Goal: Task Accomplishment & Management: Manage account settings

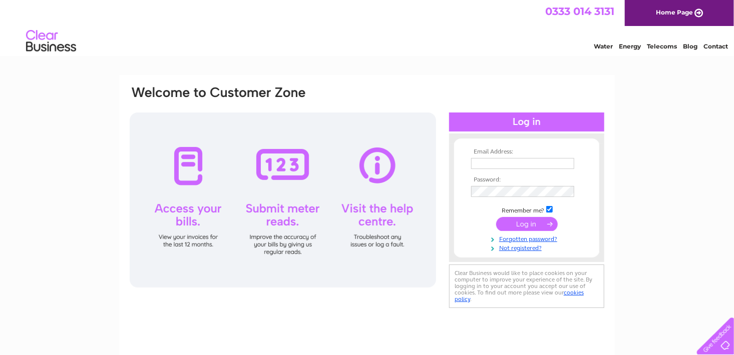
type input "bturnbull60@aol.com"
click at [517, 221] on input "submit" at bounding box center [527, 224] width 62 height 14
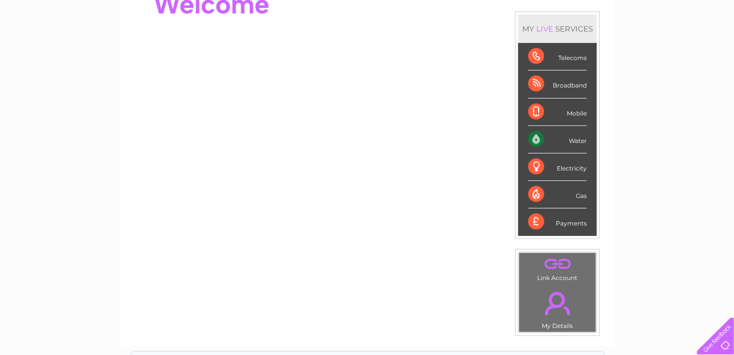
scroll to position [100, 0]
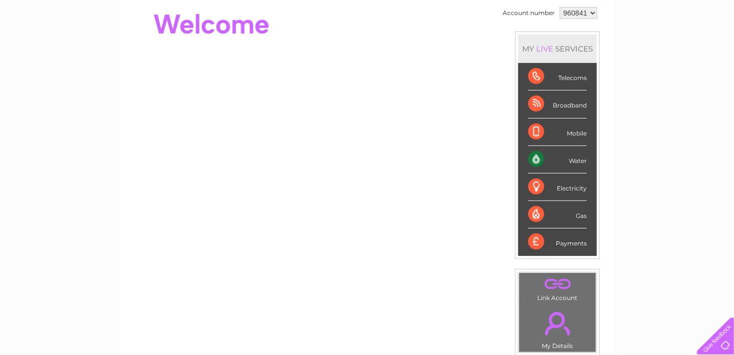
click at [533, 157] on div "Water" at bounding box center [557, 160] width 59 height 28
drag, startPoint x: 533, startPoint y: 157, endPoint x: 577, endPoint y: 155, distance: 44.6
click at [577, 155] on div "Water" at bounding box center [557, 160] width 59 height 28
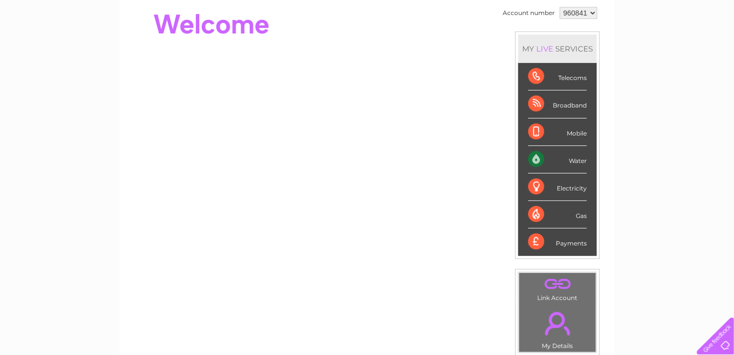
drag, startPoint x: 577, startPoint y: 155, endPoint x: 679, endPoint y: 168, distance: 103.0
click at [679, 168] on div "My Clear Business Login Details My Details My Preferences Link Account My Accou…" at bounding box center [367, 256] width 734 height 563
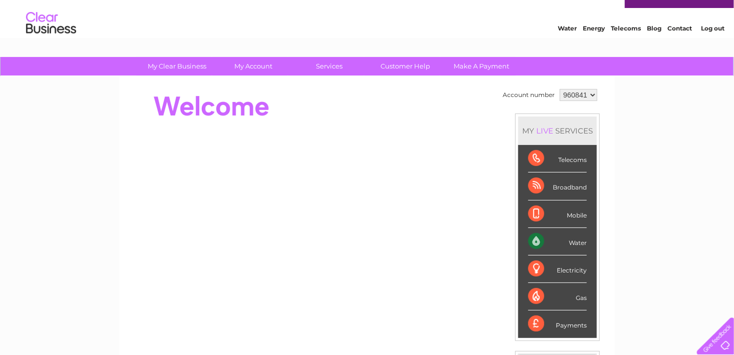
scroll to position [0, 0]
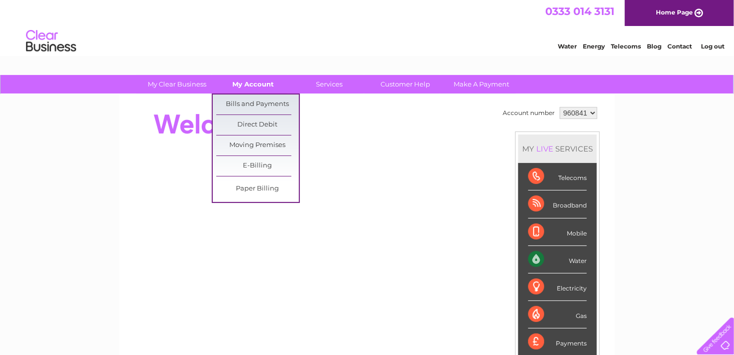
click at [255, 88] on link "My Account" at bounding box center [253, 84] width 83 height 19
click at [249, 148] on link "Moving Premises" at bounding box center [257, 146] width 83 height 20
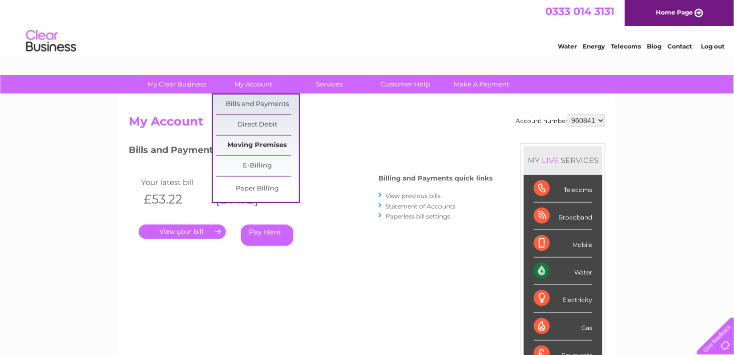
click at [259, 147] on link "Moving Premises" at bounding box center [257, 146] width 83 height 20
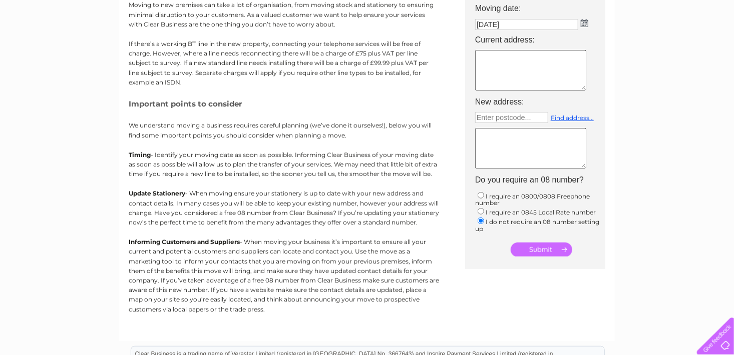
scroll to position [80, 0]
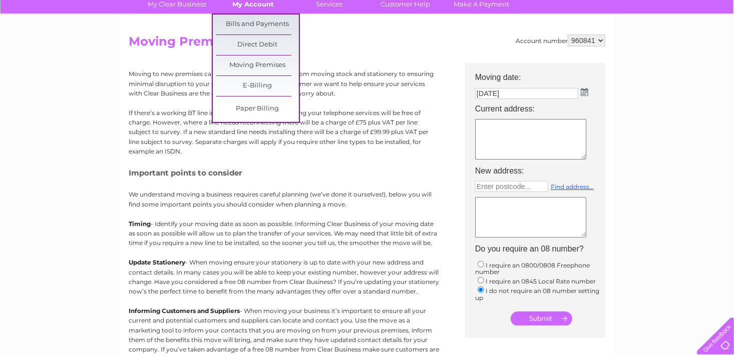
click at [253, 10] on link "My Account" at bounding box center [253, 4] width 83 height 19
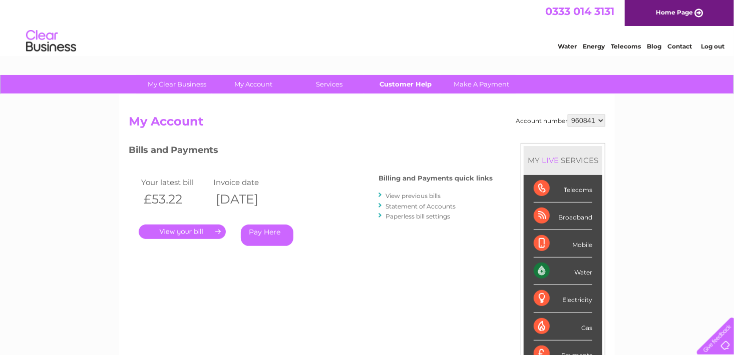
click at [403, 90] on link "Customer Help" at bounding box center [405, 84] width 83 height 19
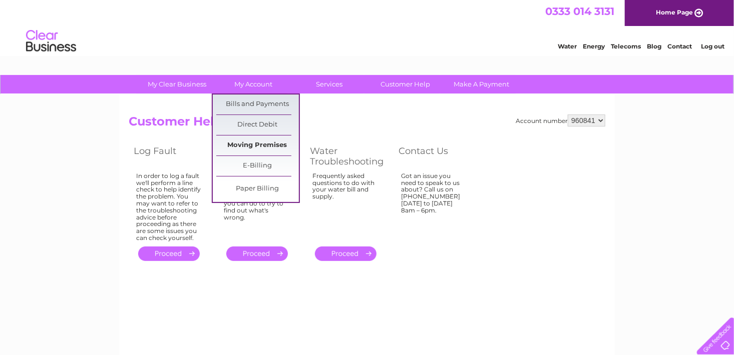
click at [252, 144] on link "Moving Premises" at bounding box center [257, 146] width 83 height 20
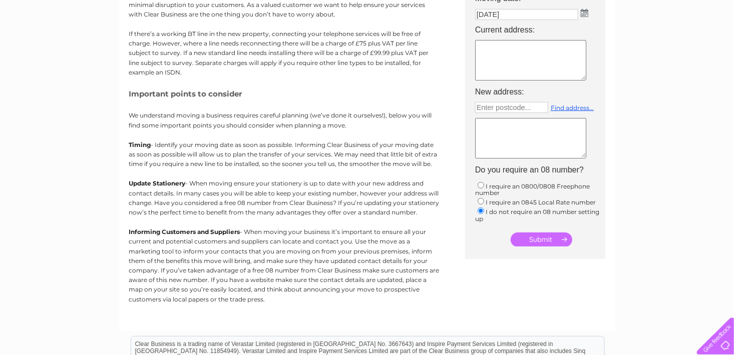
scroll to position [160, 0]
click at [606, 151] on td "Enter postcode... Find address..." at bounding box center [540, 130] width 140 height 63
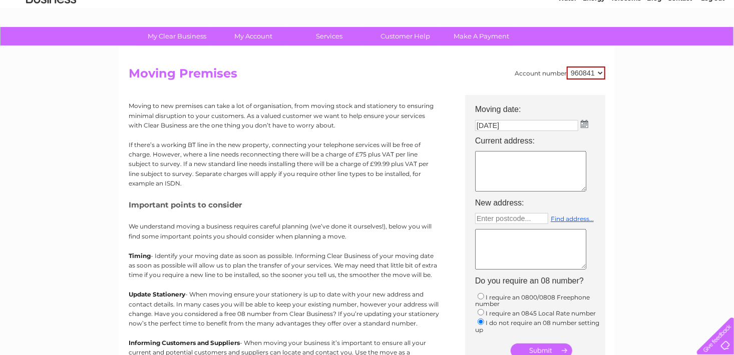
scroll to position [40, 0]
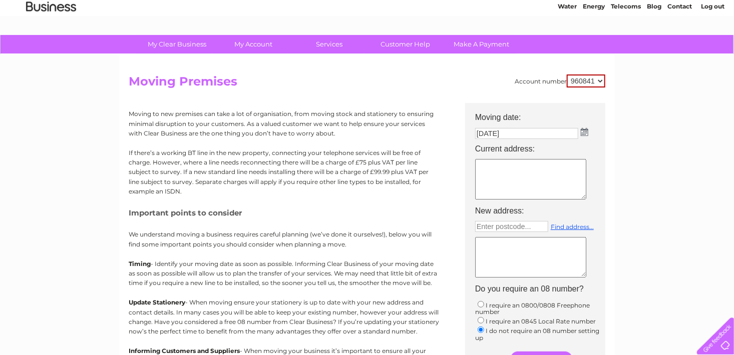
click at [586, 133] on img at bounding box center [585, 132] width 8 height 8
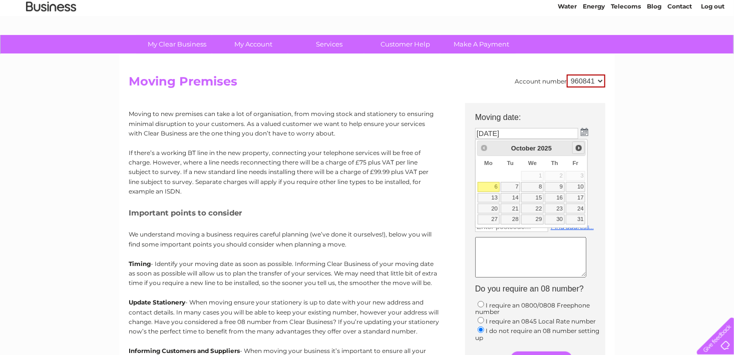
click at [581, 147] on span "Next" at bounding box center [579, 148] width 8 height 8
click at [481, 147] on span "Prev" at bounding box center [484, 148] width 8 height 8
click at [481, 147] on div "Prev Next [DATE]" at bounding box center [531, 148] width 109 height 15
click at [483, 147] on div "Prev Next [DATE]" at bounding box center [531, 148] width 109 height 15
click at [488, 187] on link "6" at bounding box center [489, 187] width 22 height 10
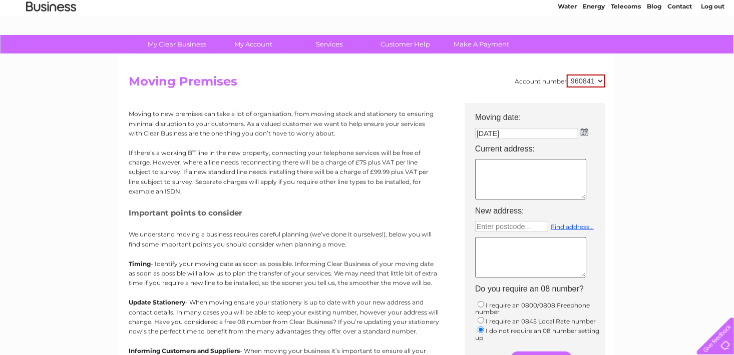
click at [491, 173] on textarea at bounding box center [530, 179] width 111 height 41
click at [491, 169] on textarea at bounding box center [530, 179] width 111 height 41
type textarea "$"
type textarea "[STREET_ADDRESS][PERSON_NAME][PERSON_NAME]"
drag, startPoint x: 563, startPoint y: 227, endPoint x: 457, endPoint y: 68, distance: 190.9
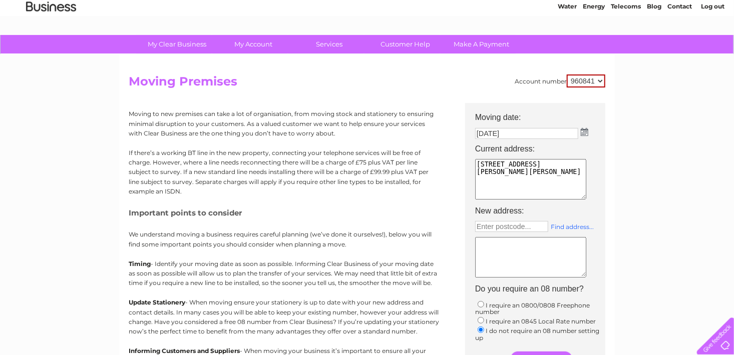
click at [563, 227] on link "Find address..." at bounding box center [572, 227] width 43 height 8
click at [653, 285] on div "My Clear Business Login Details My Details My Preferences Link Account My Accou…" at bounding box center [367, 328] width 734 height 587
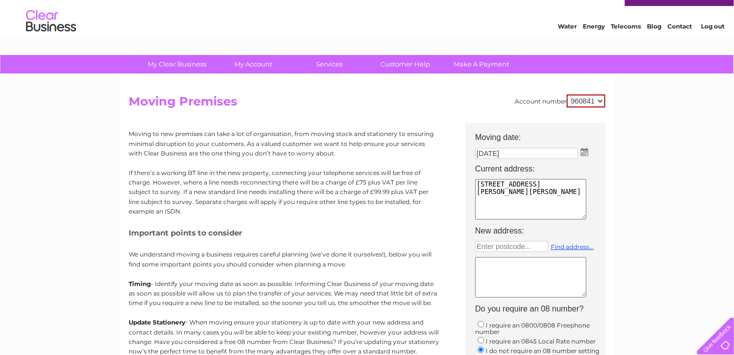
scroll to position [0, 0]
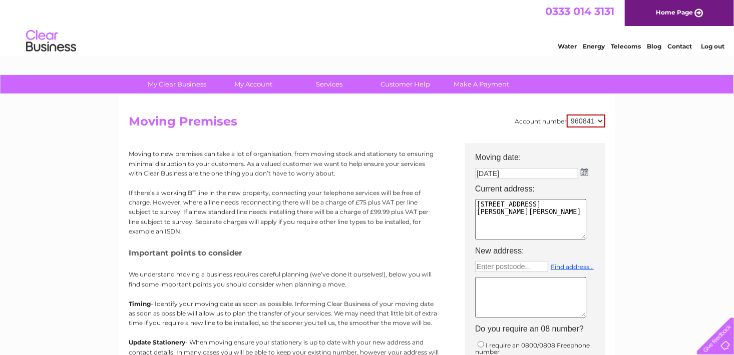
click at [565, 48] on link "Water" at bounding box center [567, 47] width 19 height 8
